Goal: Task Accomplishment & Management: Use online tool/utility

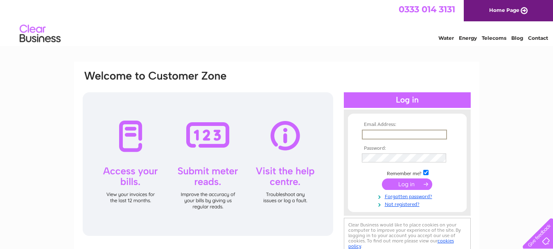
click at [375, 134] on input "text" at bounding box center [404, 134] width 85 height 10
type input "[EMAIL_ADDRESS][DOMAIN_NAME]"
click at [382, 178] on input "submit" at bounding box center [407, 183] width 50 height 11
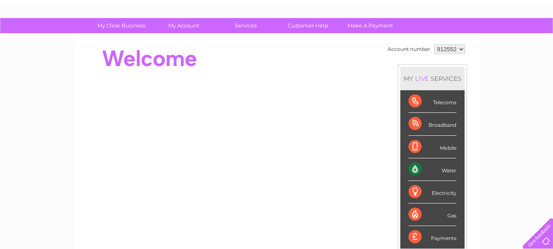
scroll to position [41, 0]
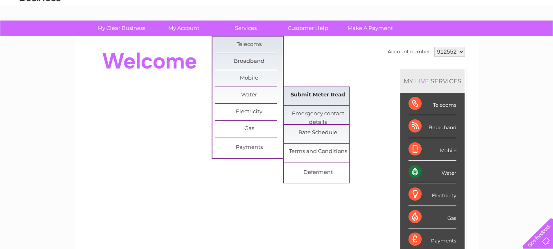
click at [326, 97] on link "Submit Meter Read" at bounding box center [318, 95] width 68 height 16
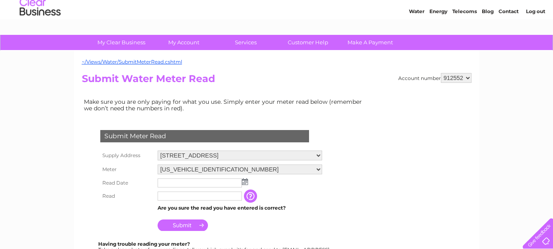
scroll to position [41, 0]
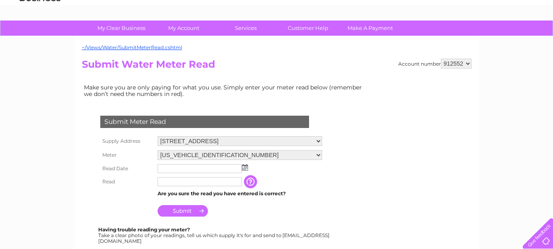
click at [245, 166] on img at bounding box center [245, 167] width 6 height 7
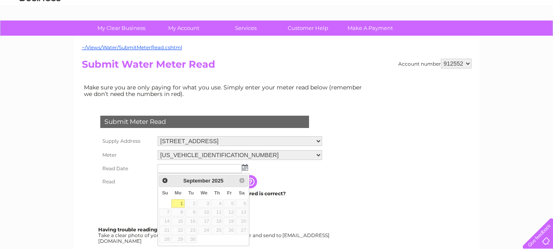
click at [175, 203] on link "1" at bounding box center [178, 203] width 13 height 8
type input "[DATE]"
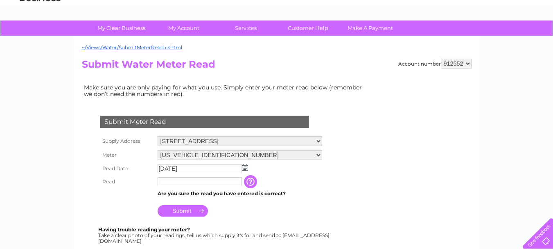
click at [175, 181] on input "text" at bounding box center [200, 181] width 84 height 9
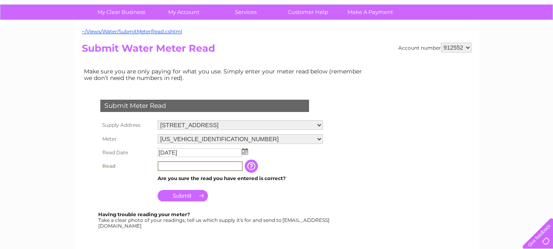
scroll to position [82, 0]
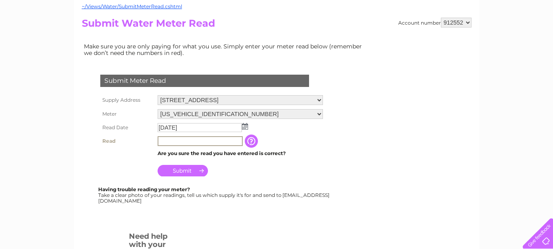
click at [176, 140] on input "text" at bounding box center [200, 141] width 85 height 10
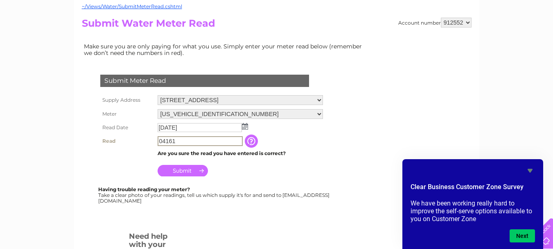
type input "04161"
click at [175, 168] on input "Submit" at bounding box center [183, 169] width 50 height 11
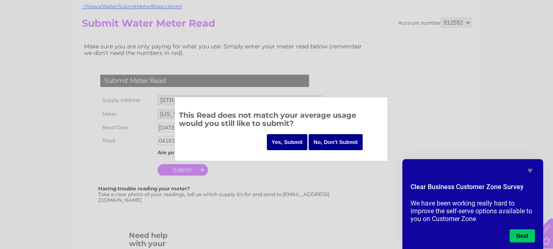
click at [291, 140] on input "Yes, Submit" at bounding box center [287, 142] width 41 height 16
